Goal: Obtain resource: Download file/media

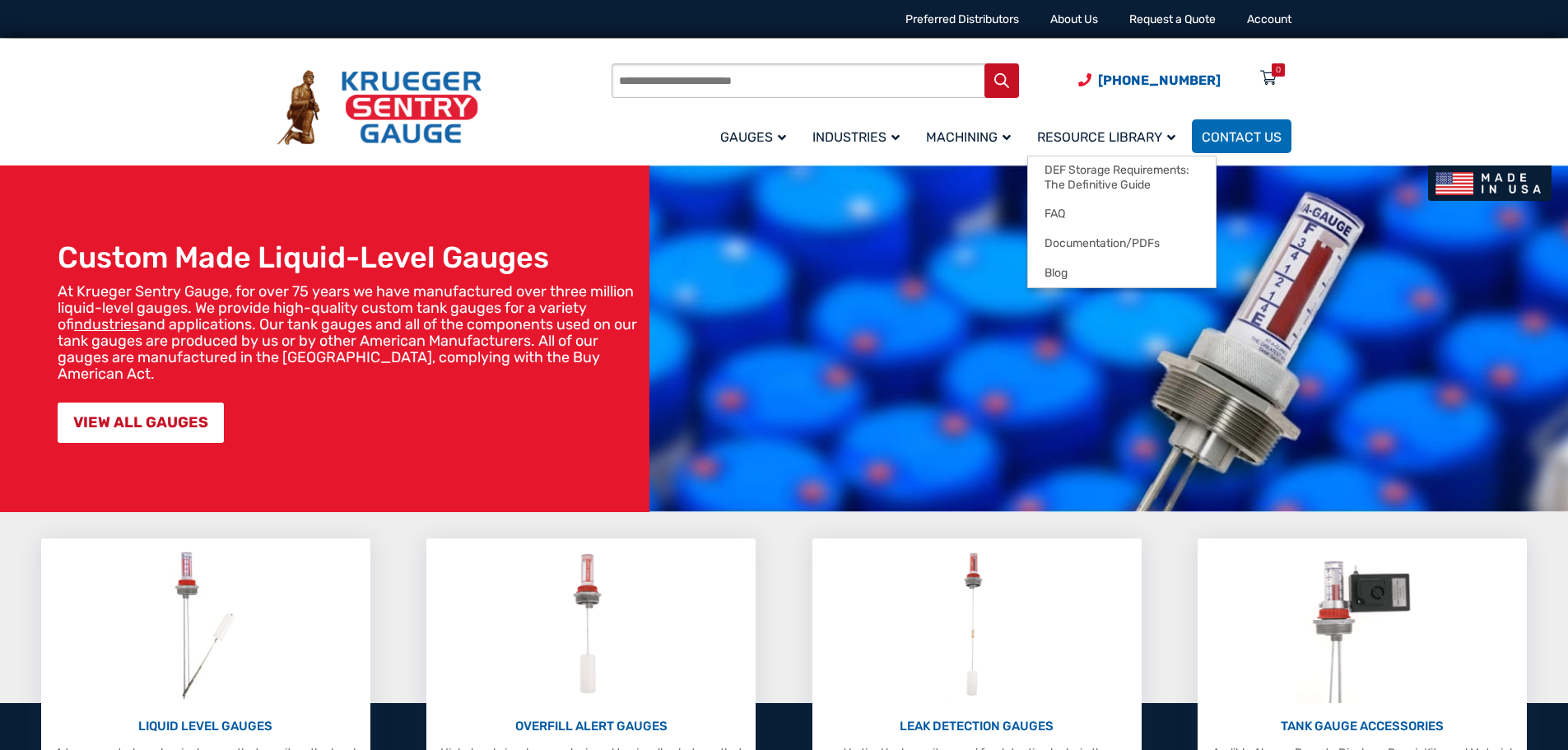
click at [1080, 137] on span "Resource Library" at bounding box center [1106, 137] width 139 height 15
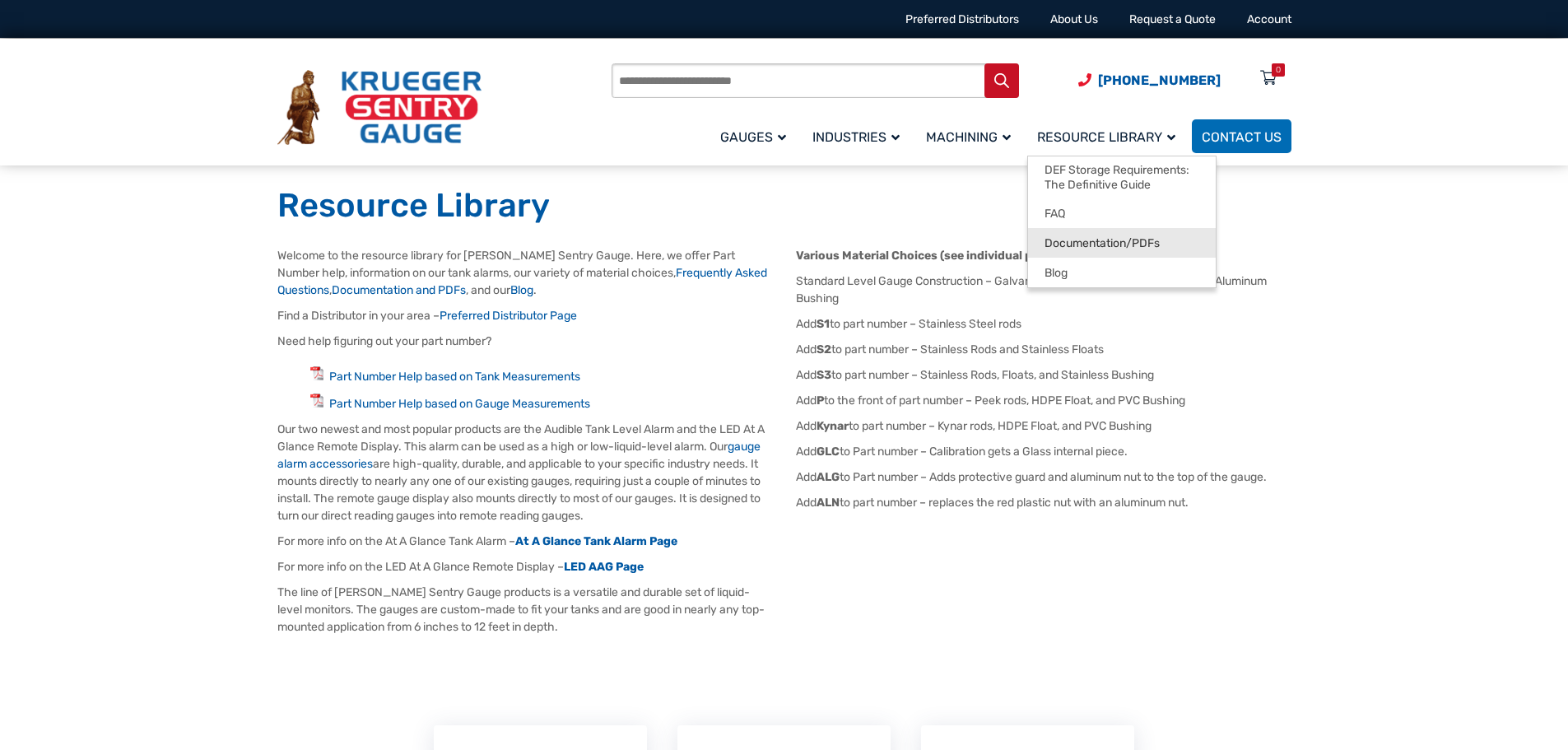
click at [1066, 246] on span "Documentation/PDFs" at bounding box center [1103, 244] width 115 height 14
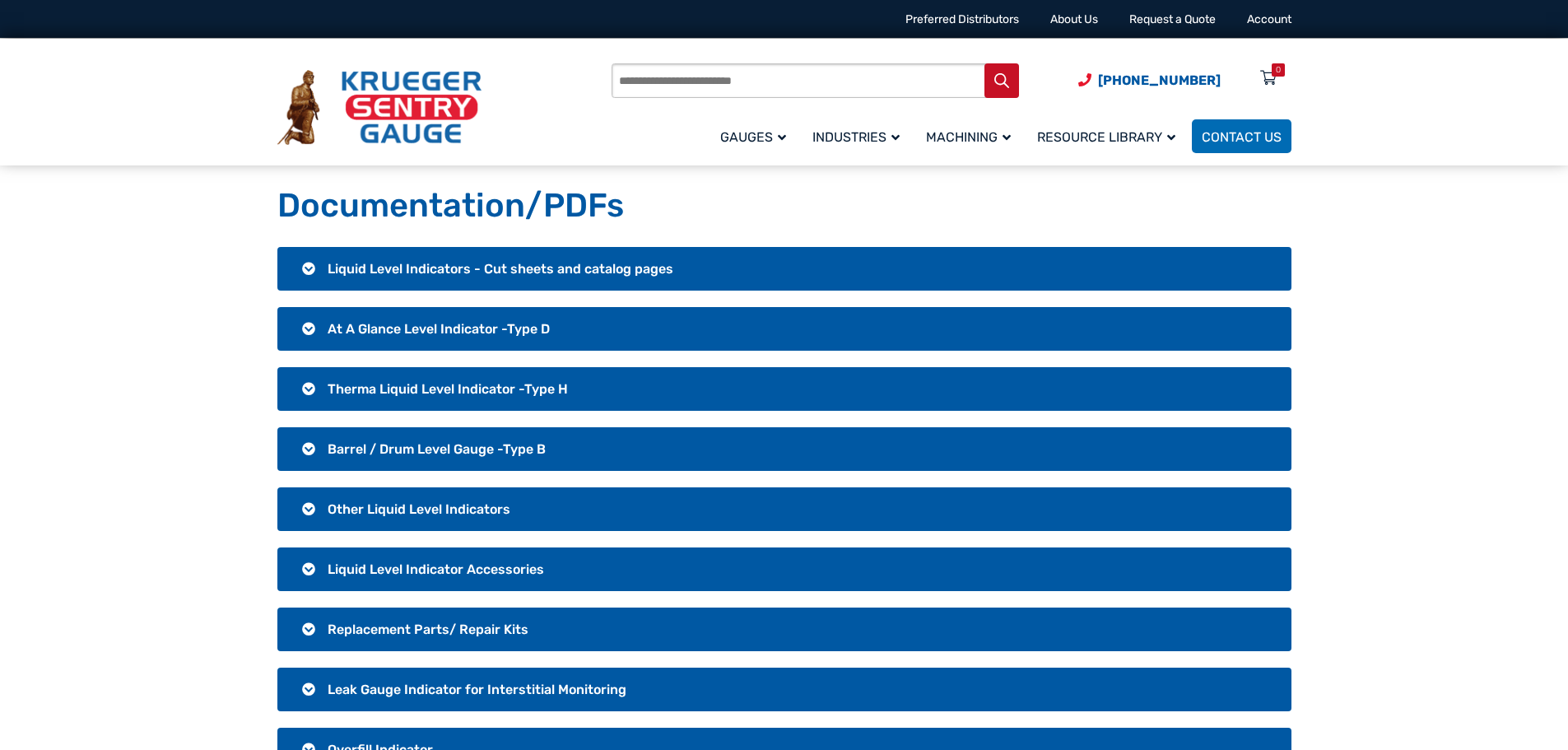
click at [793, 80] on input "Products search" at bounding box center [816, 80] width 408 height 34
type input "*******"
click at [985, 63] on button "Search" at bounding box center [1002, 80] width 34 height 34
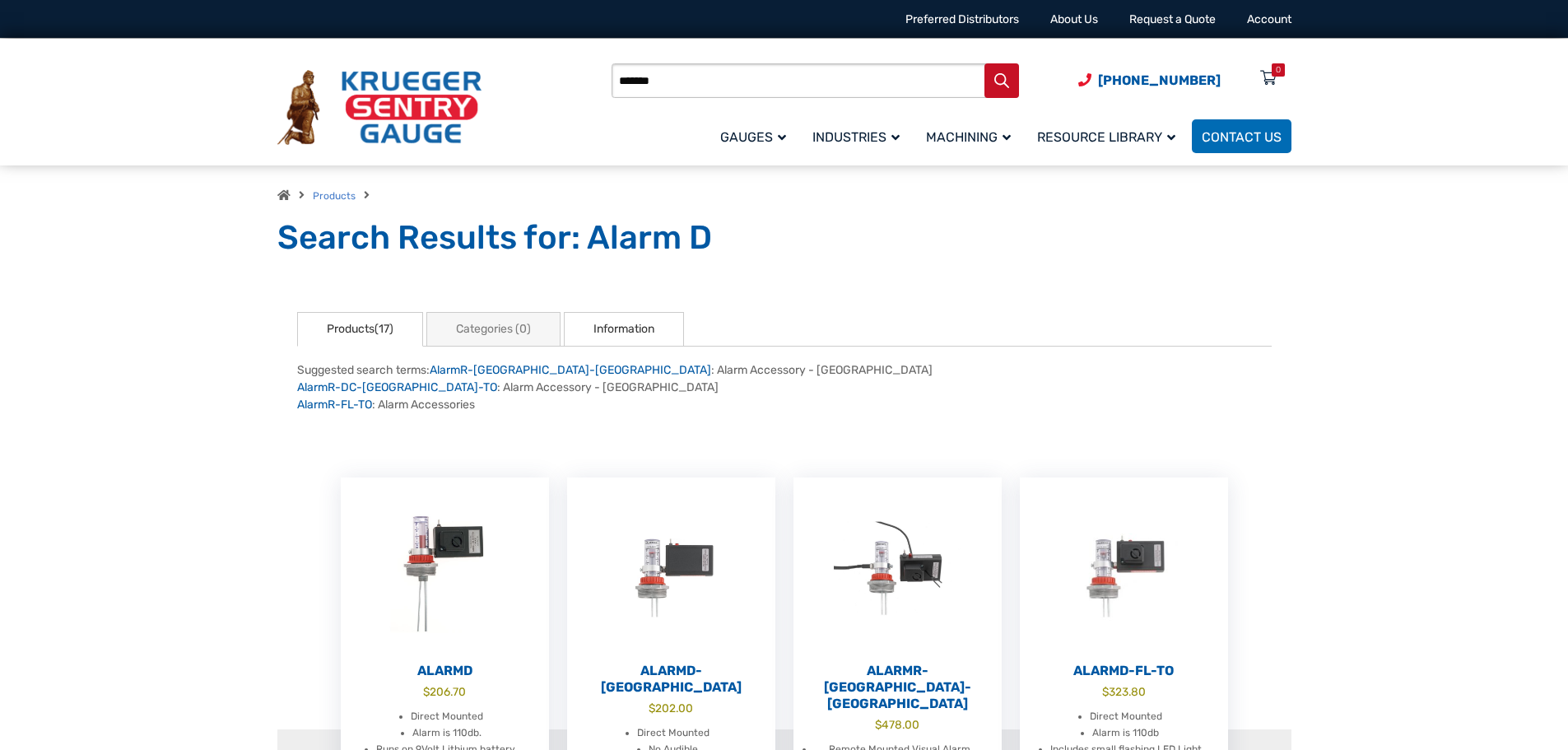
click at [598, 340] on link "Information" at bounding box center [625, 330] width 121 height 34
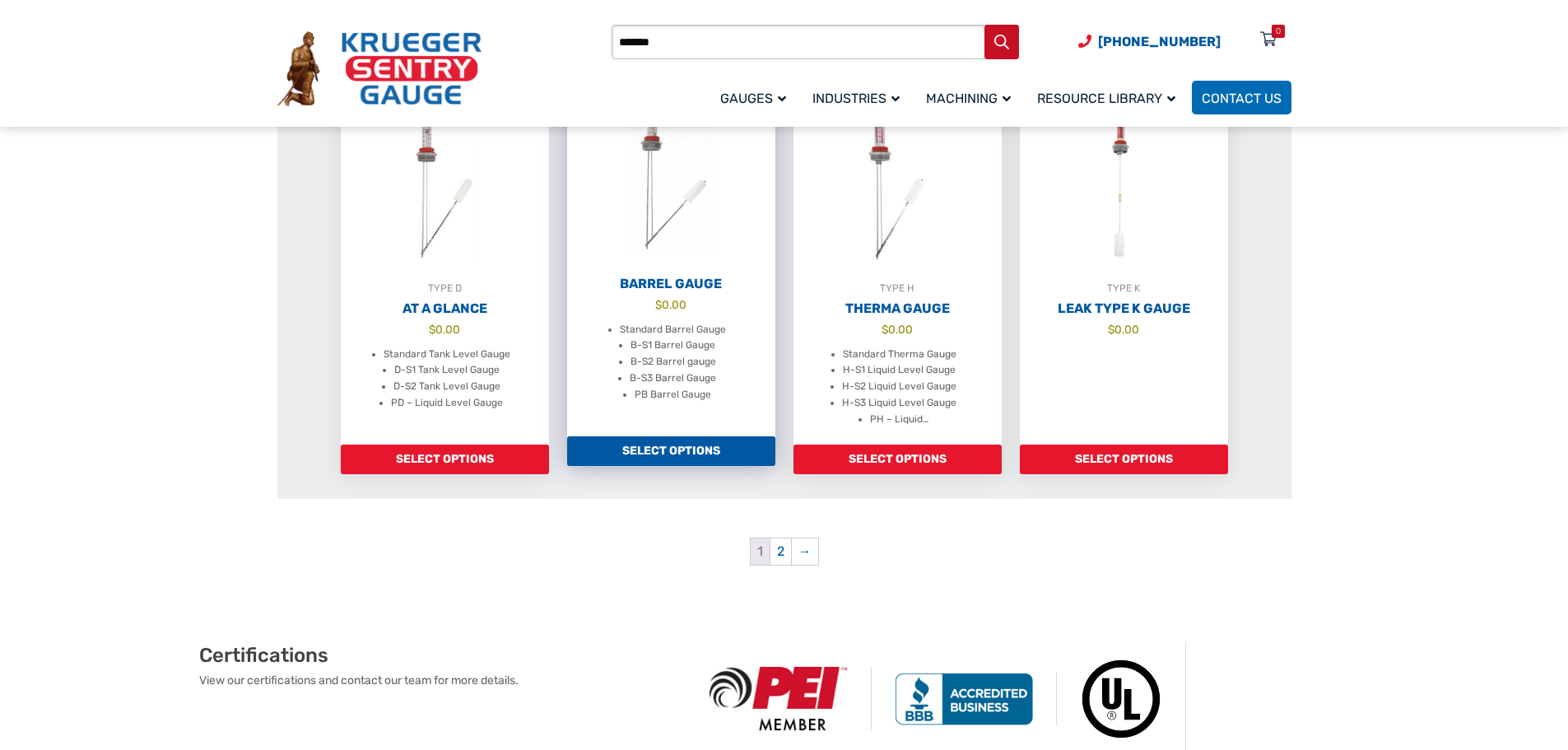
scroll to position [2388, 0]
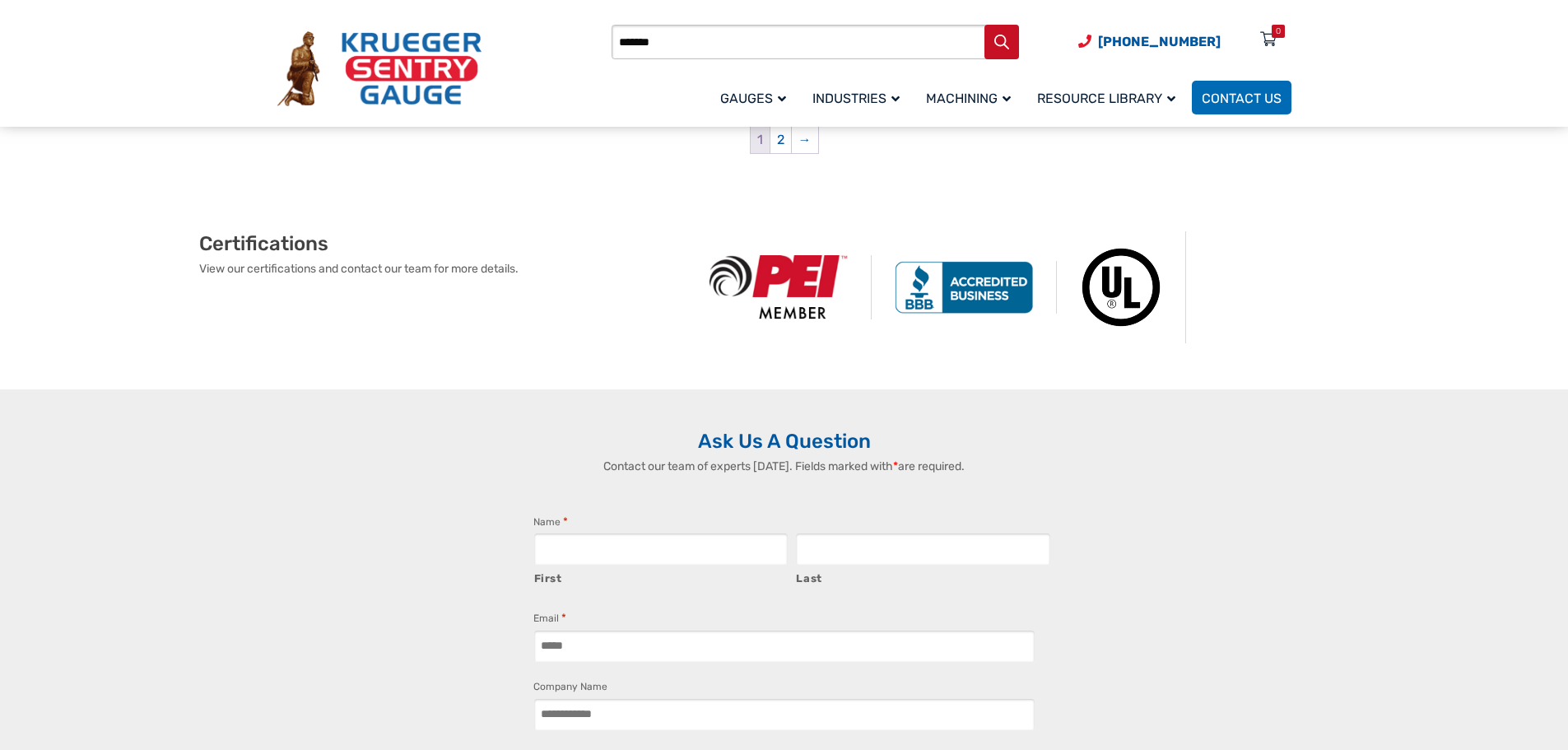
click at [252, 231] on h2 "Certifications" at bounding box center [442, 243] width 487 height 24
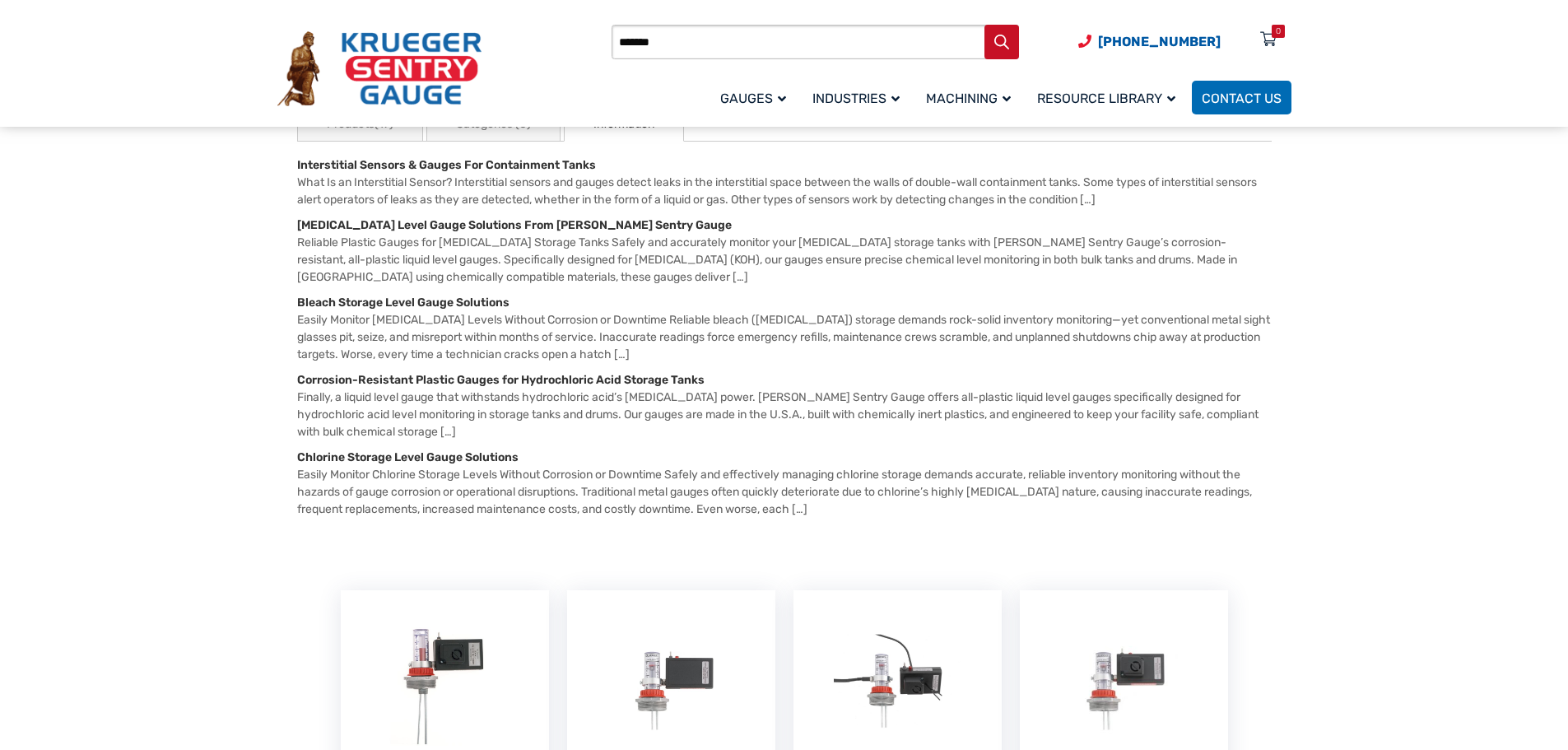
scroll to position [165, 0]
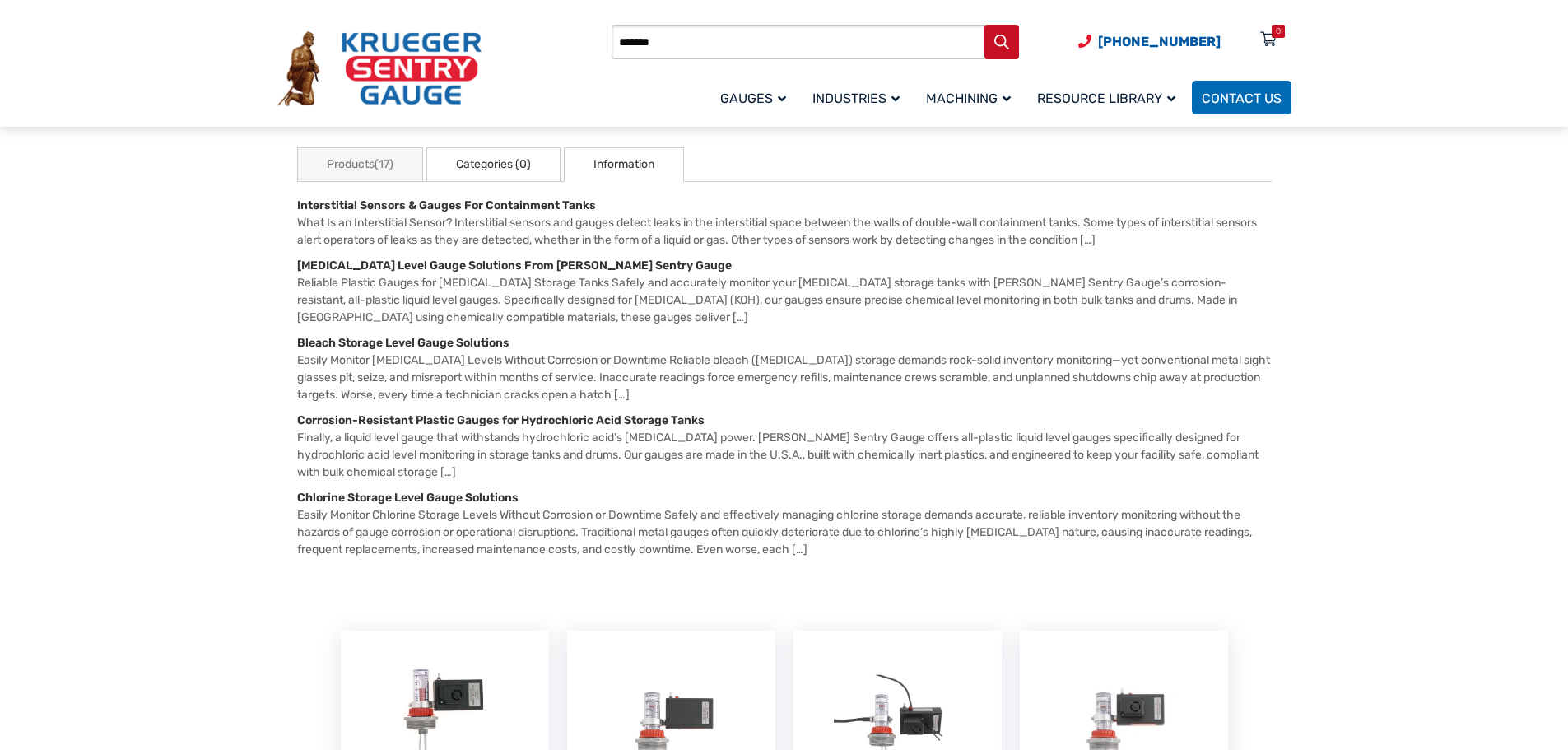
click at [491, 162] on link "Categories (0)" at bounding box center [493, 165] width 134 height 34
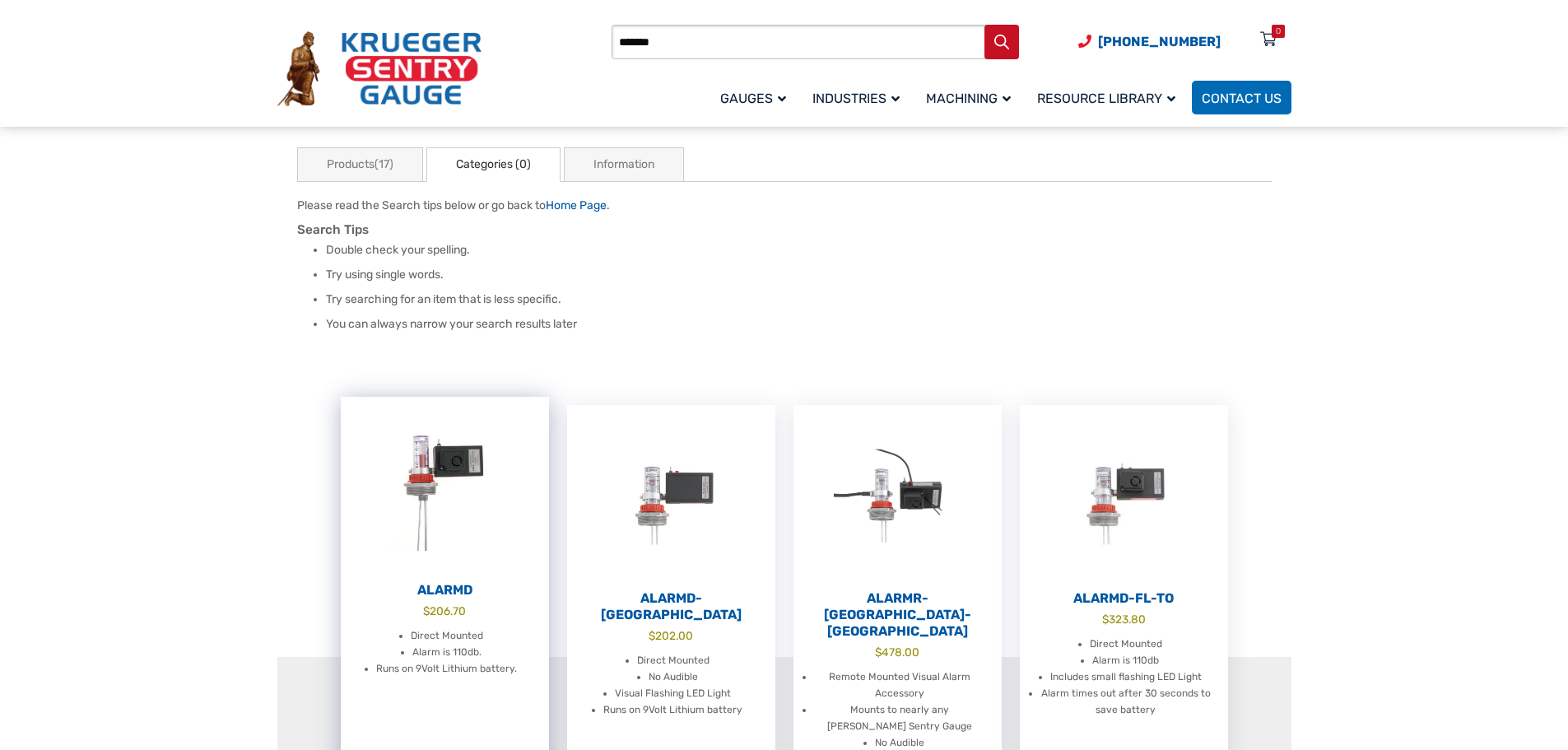
click at [446, 589] on h2 "AlarmD" at bounding box center [445, 591] width 208 height 16
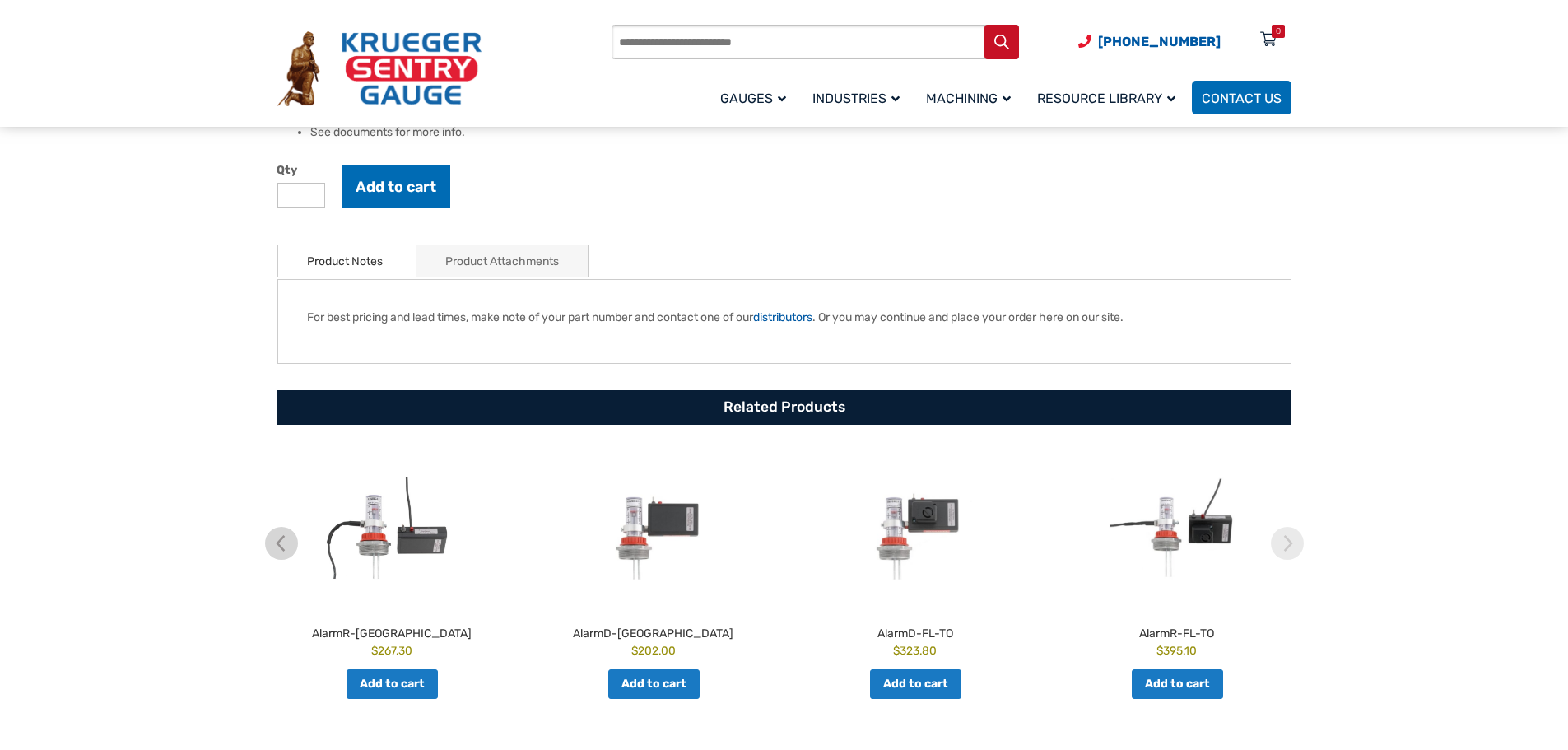
scroll to position [659, 0]
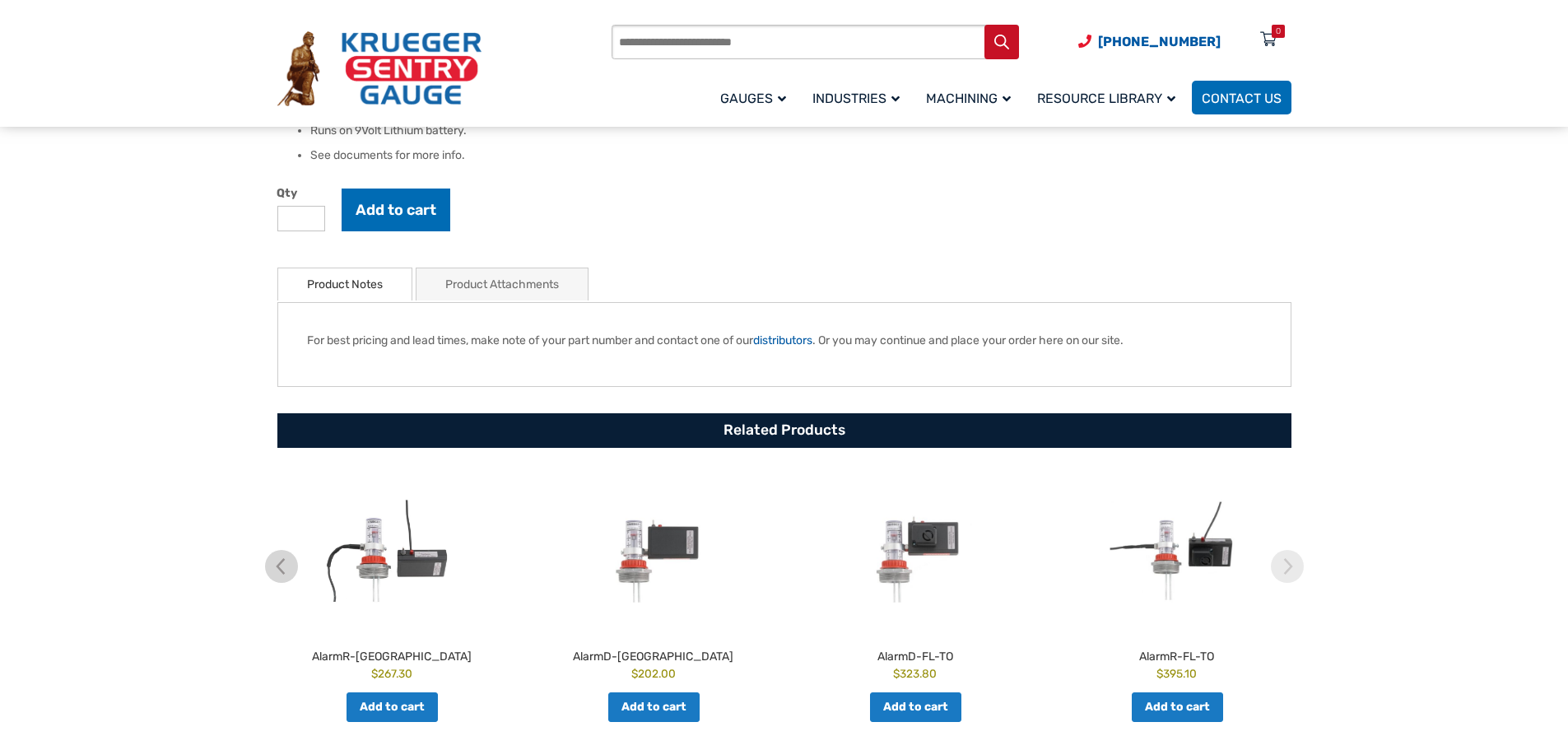
click at [510, 292] on link "Product Attachments" at bounding box center [502, 285] width 113 height 32
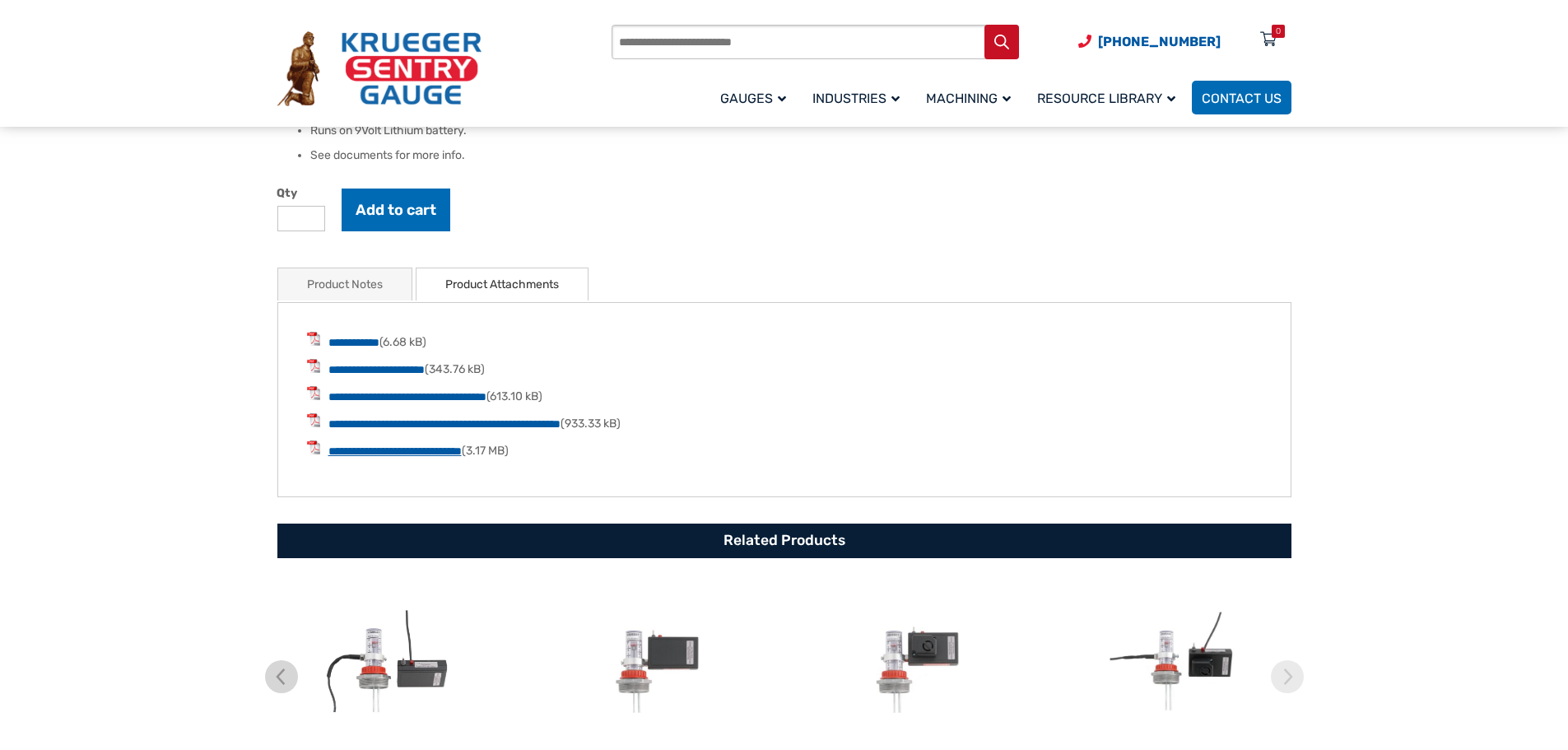
click at [431, 453] on link "**********" at bounding box center [395, 451] width 133 height 12
